Goal: Navigation & Orientation: Find specific page/section

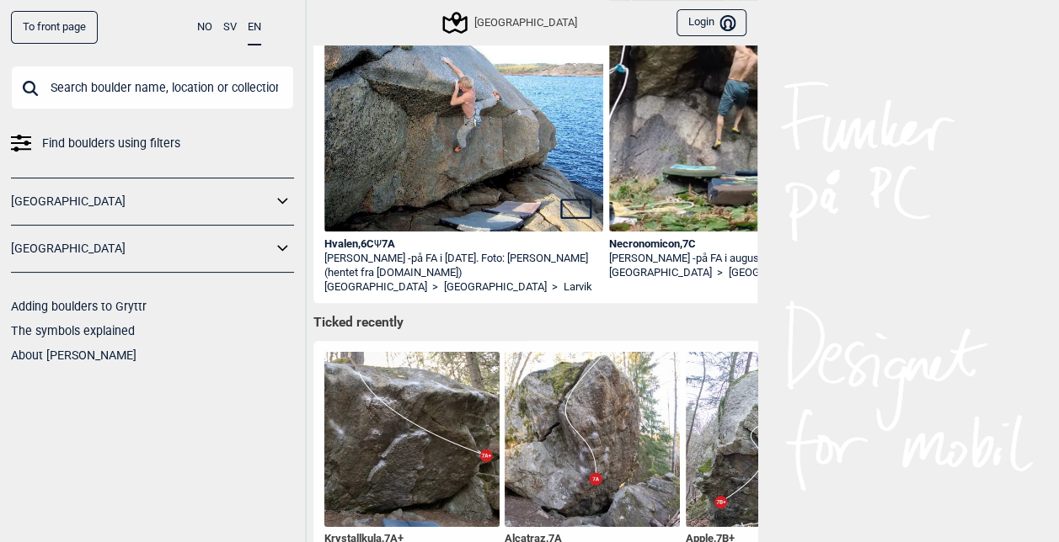
scroll to position [421, 0]
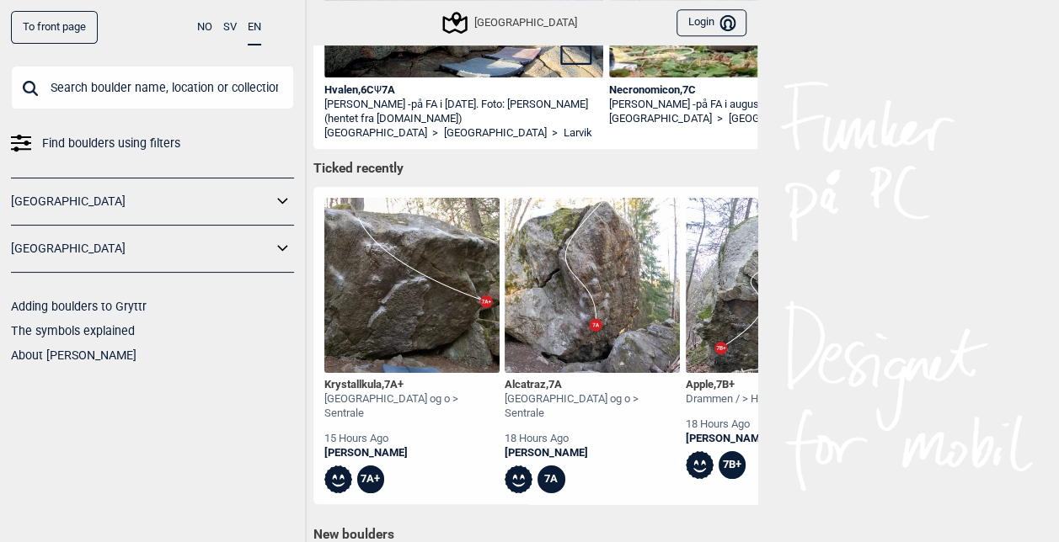
click at [145, 94] on input "text" at bounding box center [152, 88] width 283 height 44
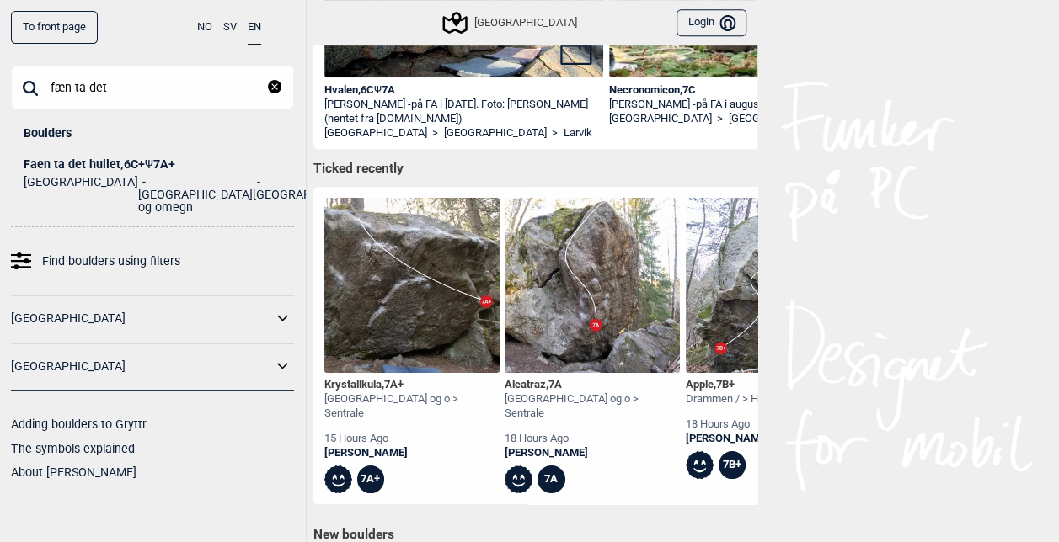
type input "fæn ta det"
click at [109, 159] on div "Faen ta det hullet , 6C+ Ψ 7A+" at bounding box center [153, 164] width 258 height 13
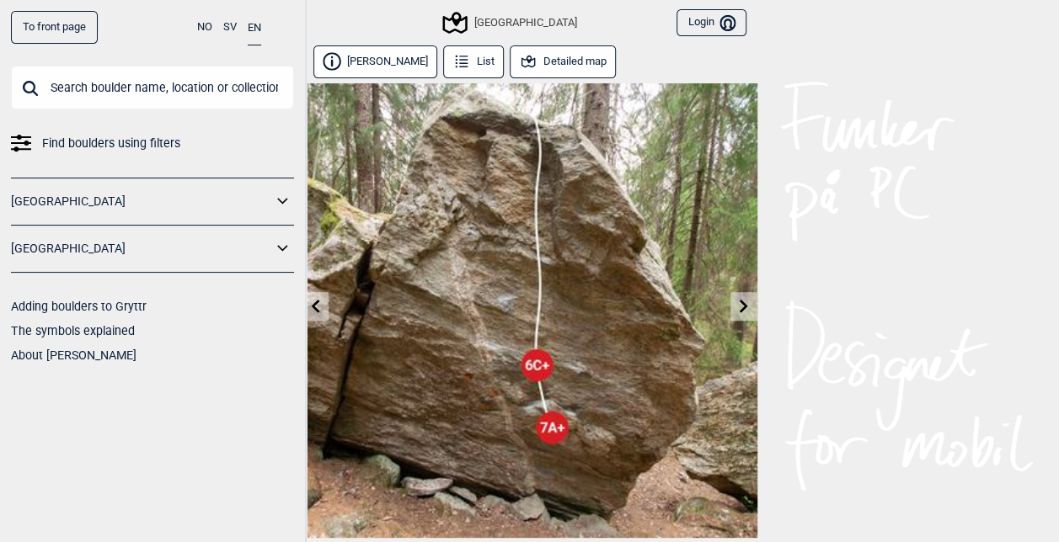
click at [564, 62] on button "Detailed map" at bounding box center [562, 61] width 107 height 33
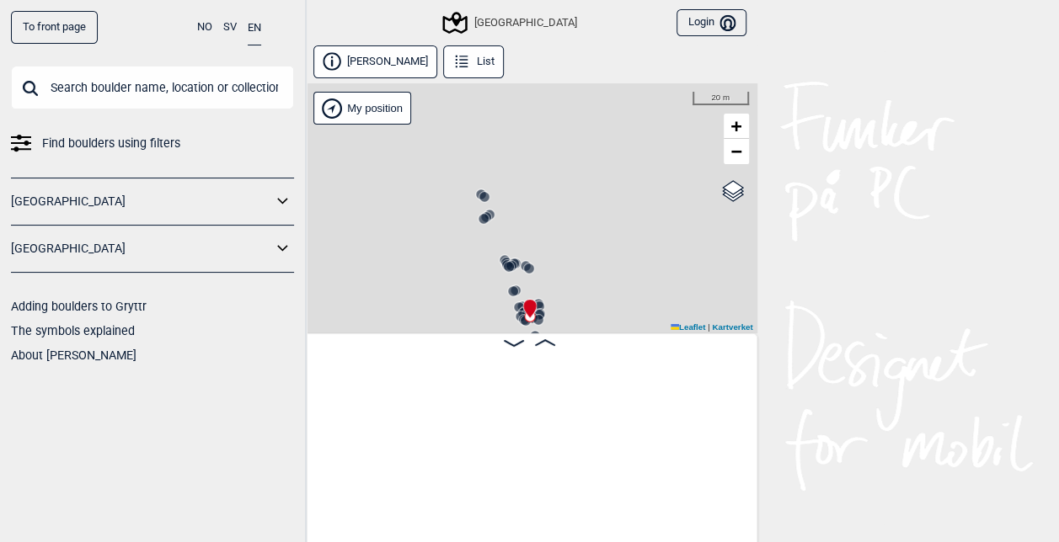
scroll to position [0, 13520]
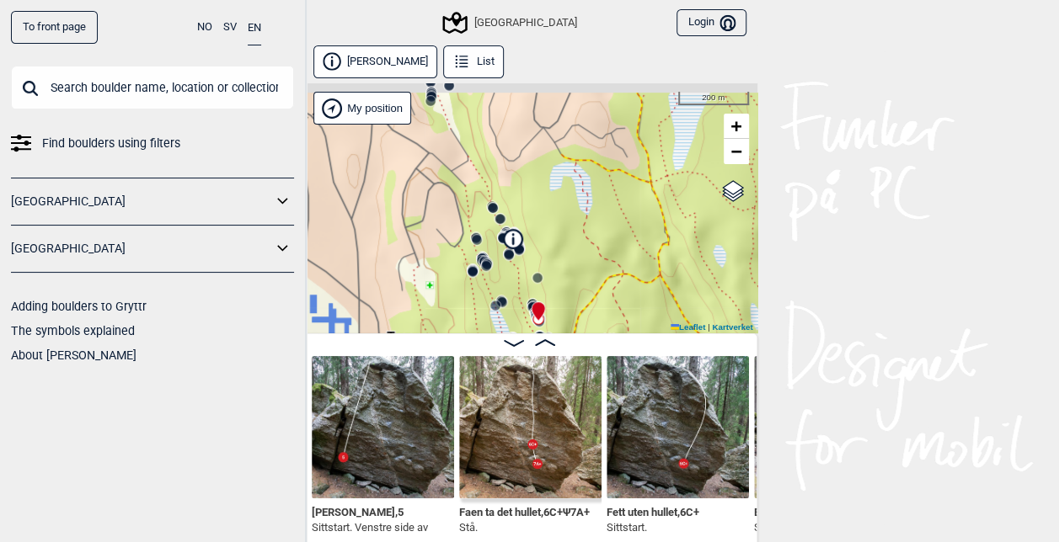
drag, startPoint x: 432, startPoint y: 126, endPoint x: 499, endPoint y: 190, distance: 92.3
click at [499, 190] on div "Speidersteinen Barnehageveggen Cowboyveggen Bølerveggen [GEOGRAPHIC_DATA]" at bounding box center [529, 208] width 455 height 250
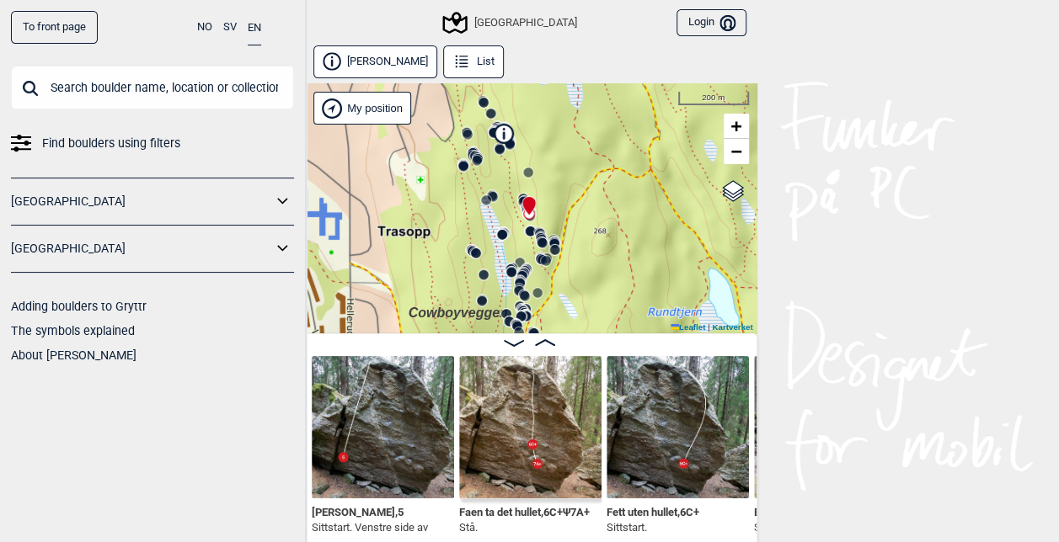
drag, startPoint x: 582, startPoint y: 255, endPoint x: 552, endPoint y: 140, distance: 119.3
click at [552, 140] on div "Speidersteinen Barnehageveggen Cowboyveggen Bølerveggen [GEOGRAPHIC_DATA]" at bounding box center [529, 208] width 455 height 250
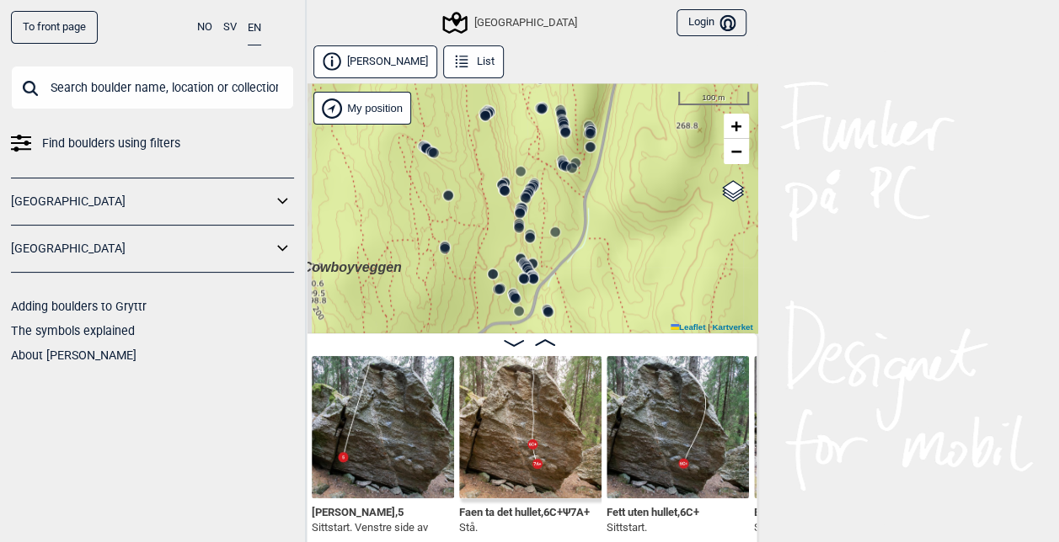
drag, startPoint x: 601, startPoint y: 285, endPoint x: 628, endPoint y: 112, distance: 175.6
click at [628, 104] on div "Speidersteinen Barnehageveggen Cowboyveggen Bølerveggen [GEOGRAPHIC_DATA]" at bounding box center [529, 208] width 455 height 250
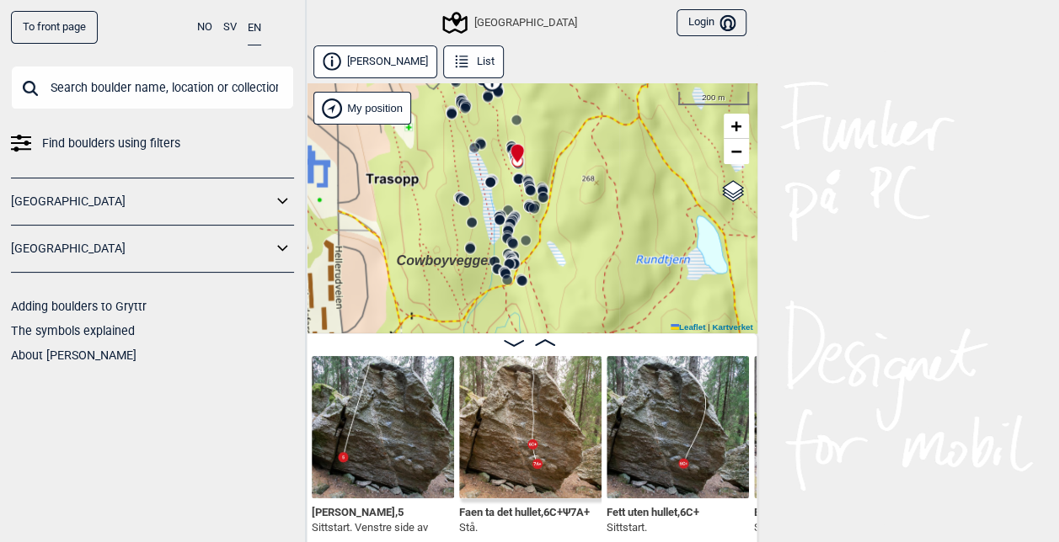
drag, startPoint x: 605, startPoint y: 202, endPoint x: 543, endPoint y: 245, distance: 75.0
click at [543, 245] on div "Speidersteinen Barnehageveggen Cowboyveggen Bølerveggen [GEOGRAPHIC_DATA]" at bounding box center [529, 208] width 455 height 250
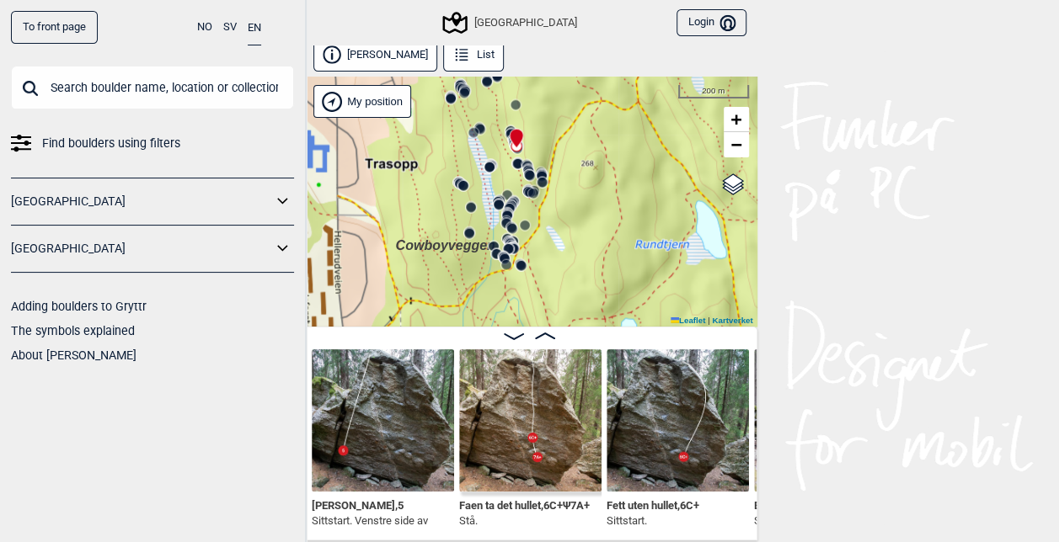
scroll to position [8, 0]
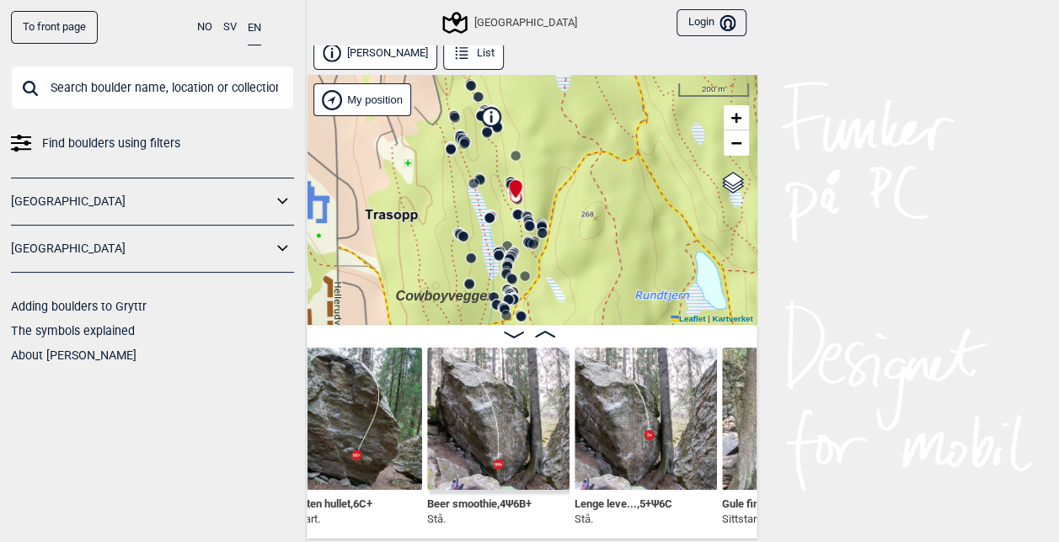
scroll to position [0, 13857]
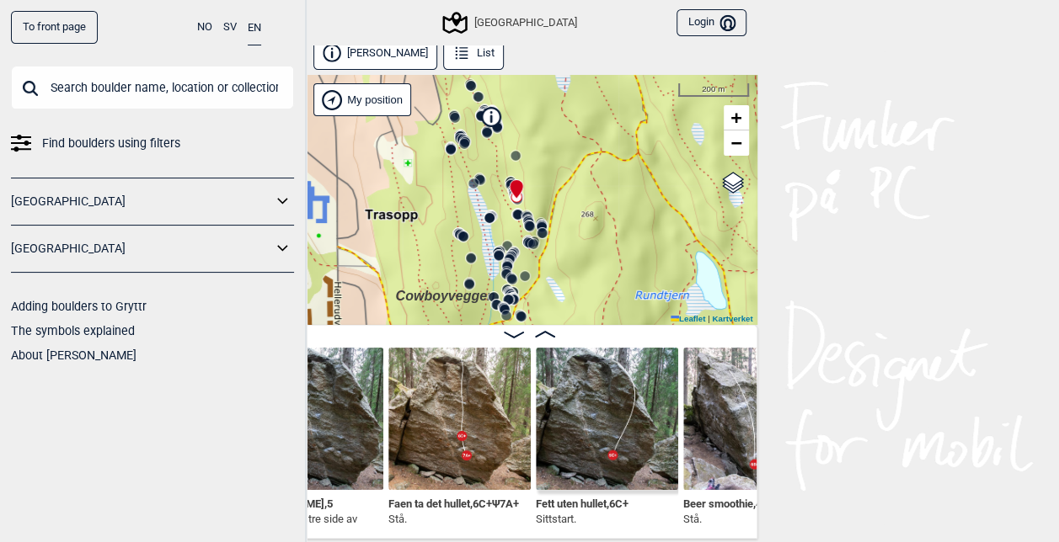
scroll to position [0, 13587]
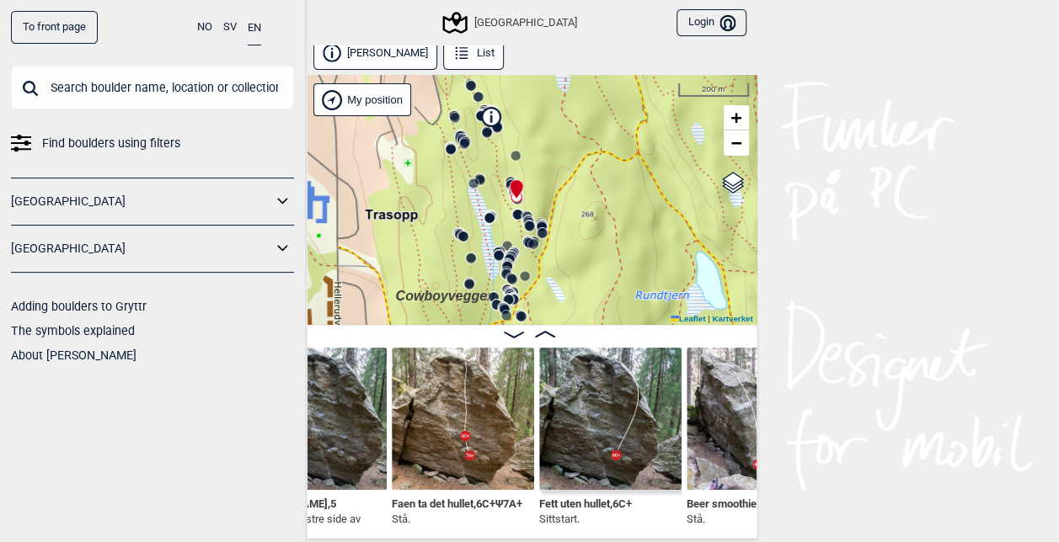
click at [461, 408] on img at bounding box center [463, 419] width 142 height 142
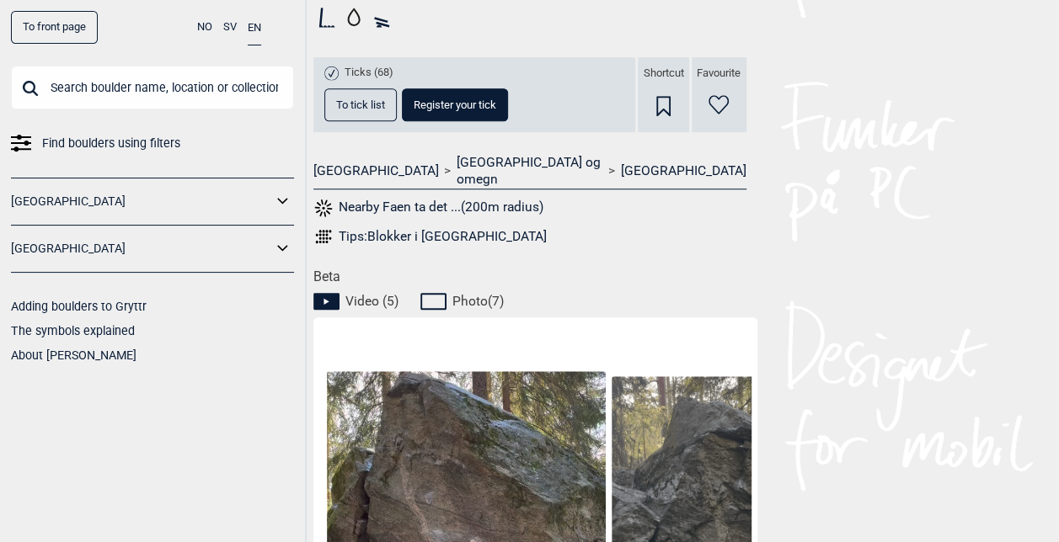
scroll to position [589, 0]
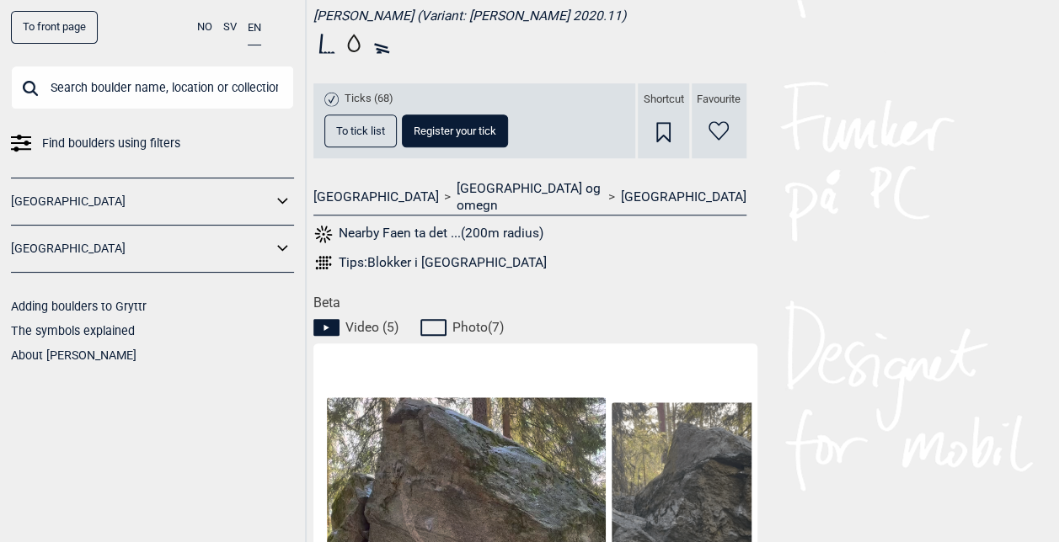
click at [365, 137] on button "To tick list" at bounding box center [360, 131] width 72 height 33
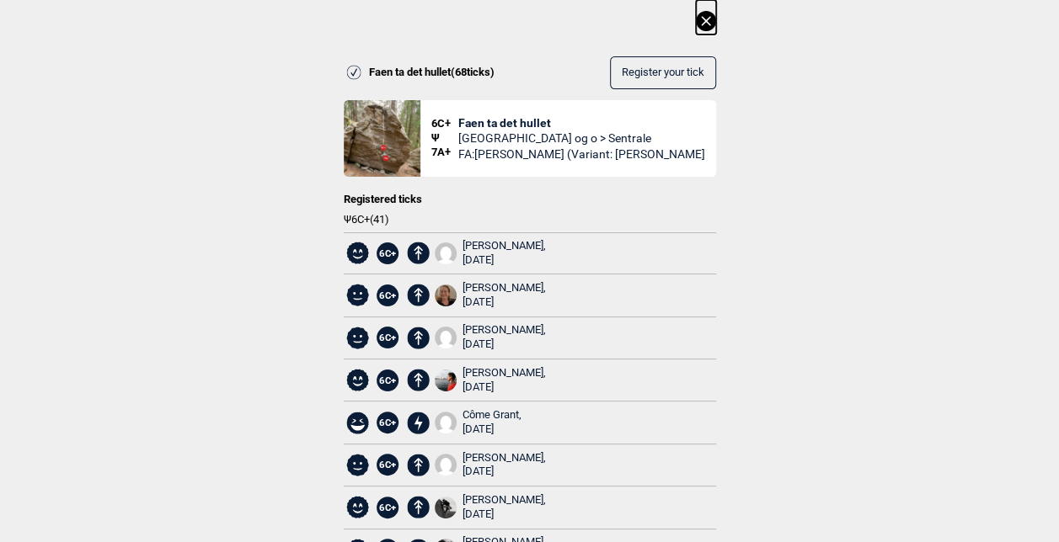
scroll to position [0, 0]
click at [707, 27] on icon at bounding box center [706, 21] width 20 height 20
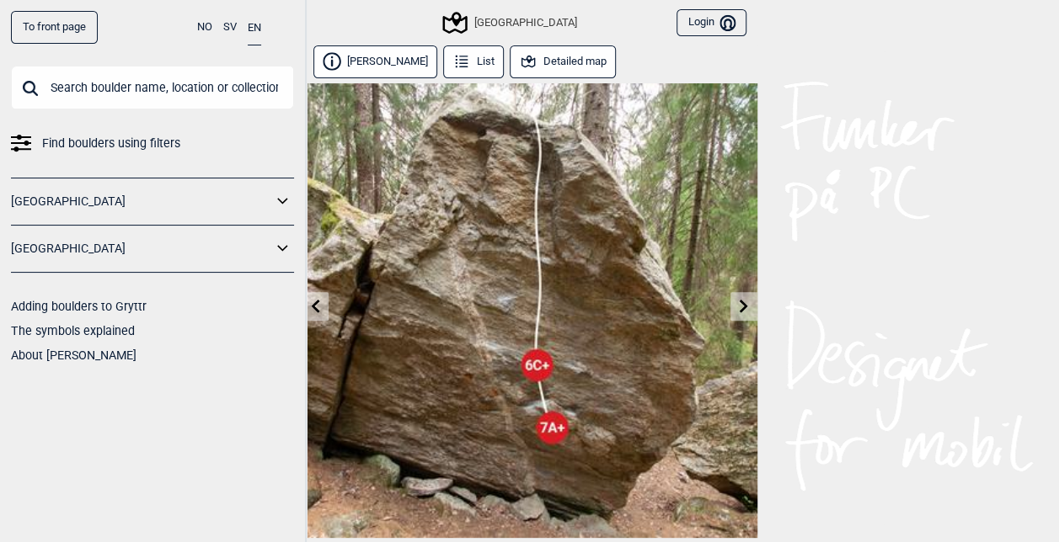
click at [61, 24] on link "To front page" at bounding box center [54, 27] width 87 height 33
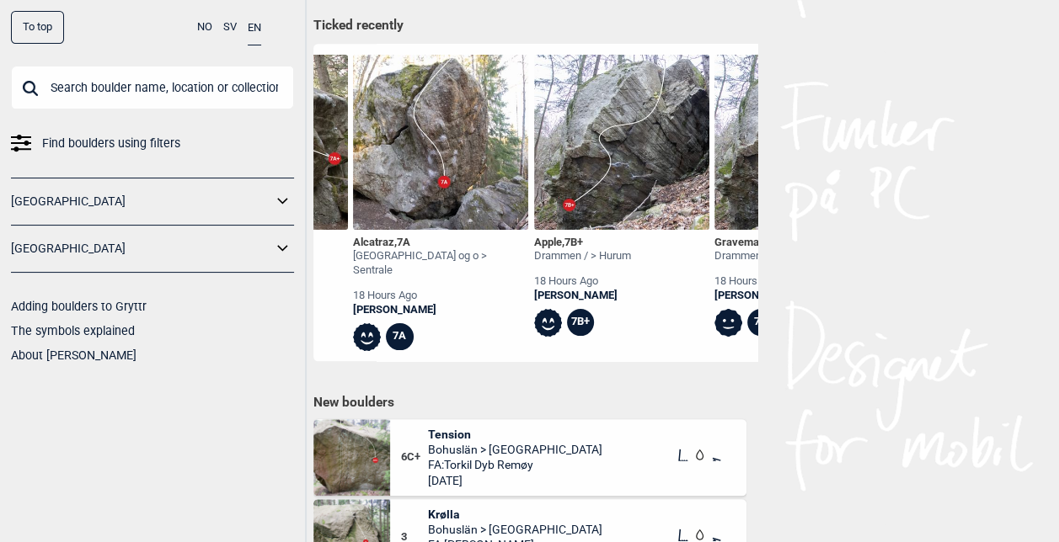
scroll to position [0, 168]
